Goal: Check status: Check status

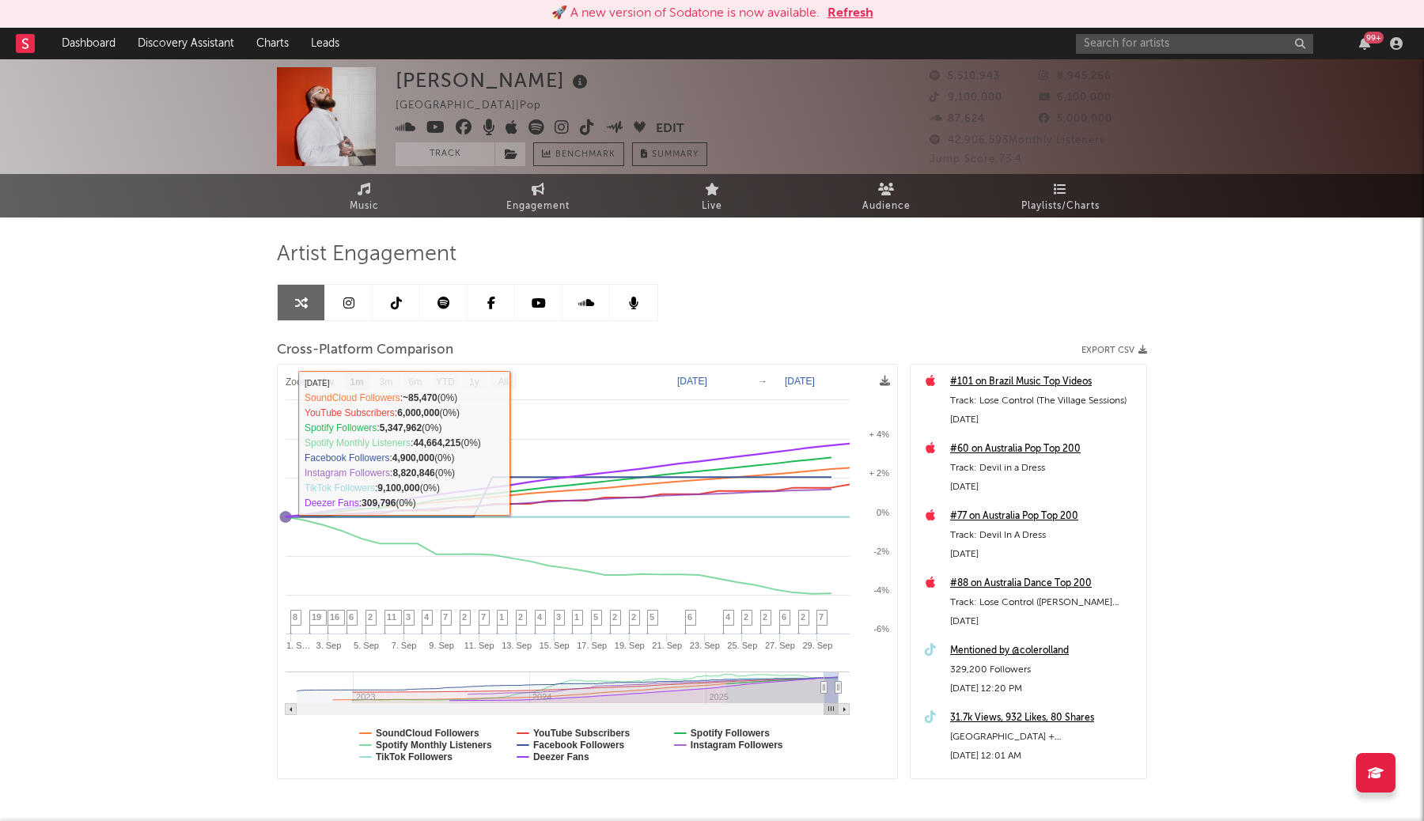
select select "1m"
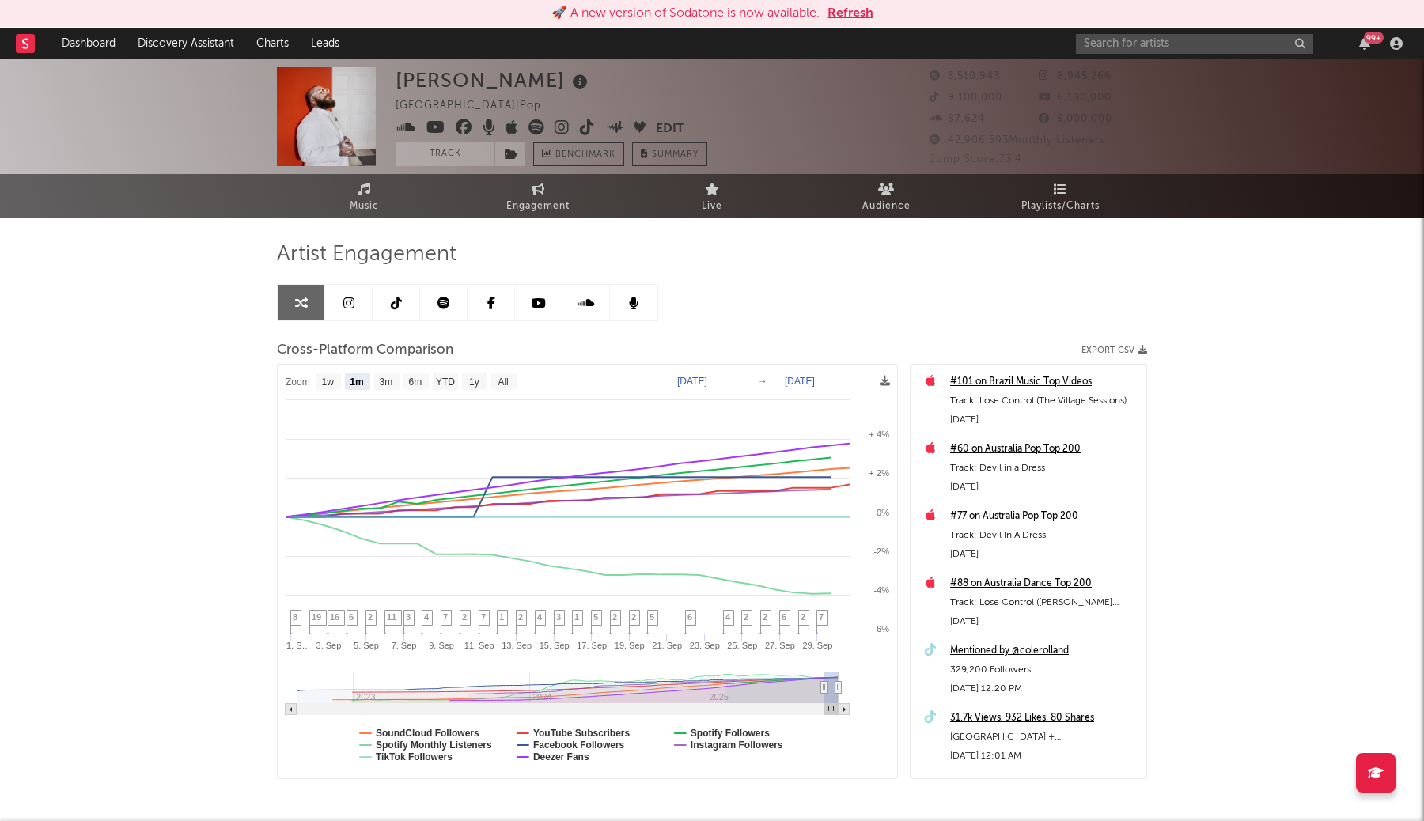
click at [857, 12] on button "Refresh" at bounding box center [850, 13] width 46 height 19
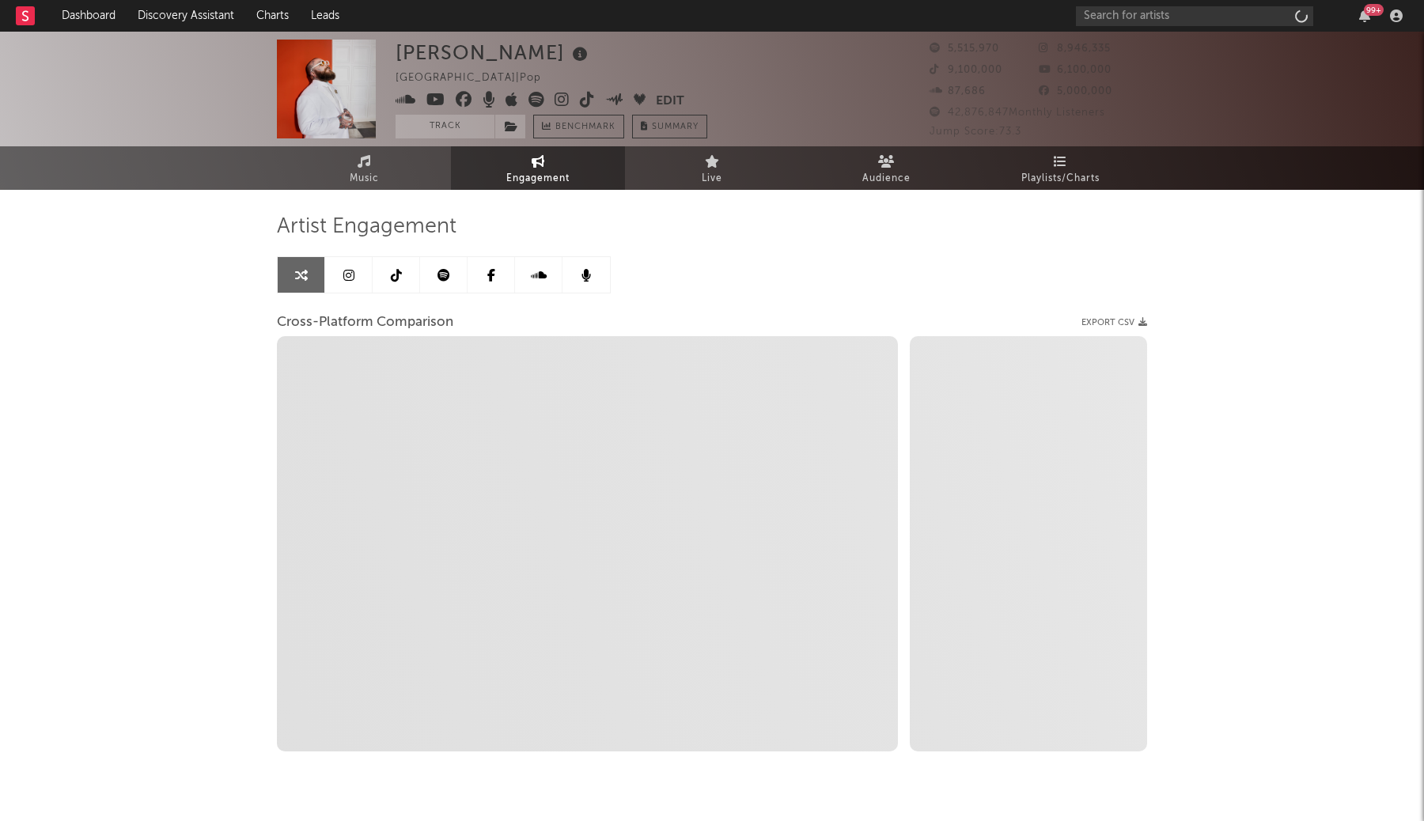
select select "1w"
select select "1m"
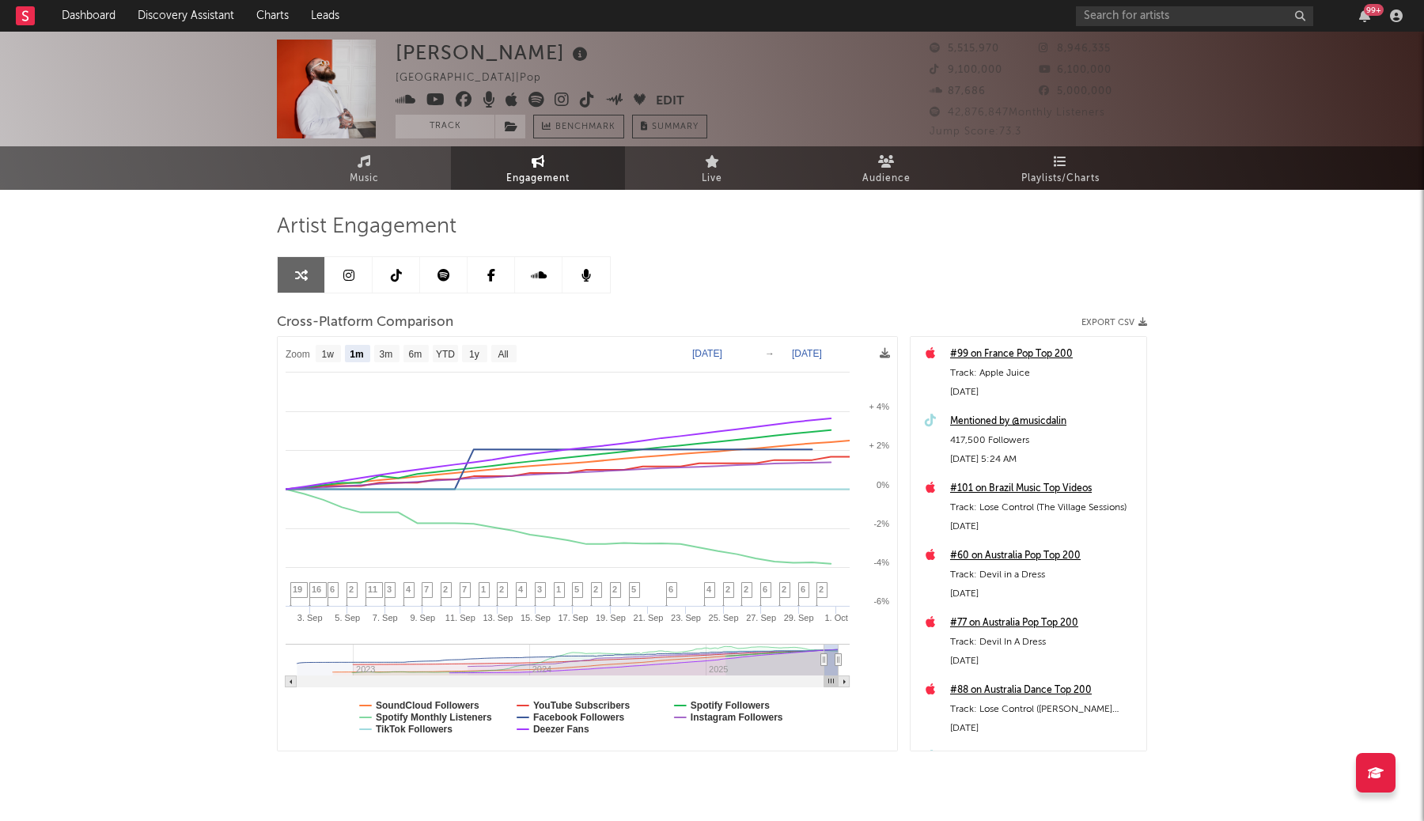
select select "1m"
